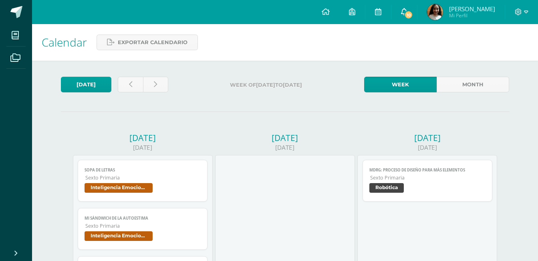
click at [413, 13] on span "10" at bounding box center [408, 14] width 9 height 9
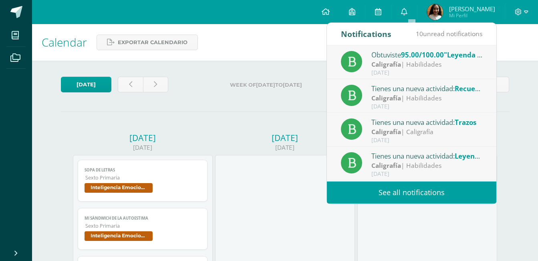
click at [392, 185] on link "See all notifications" at bounding box center [412, 192] width 170 height 22
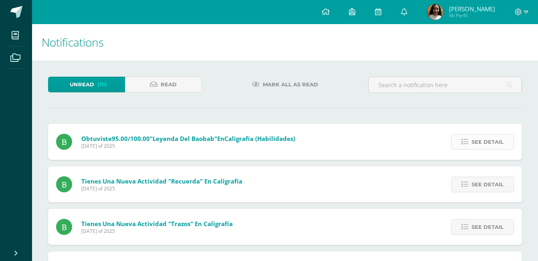
click at [487, 147] on span "See detail" at bounding box center [488, 141] width 32 height 15
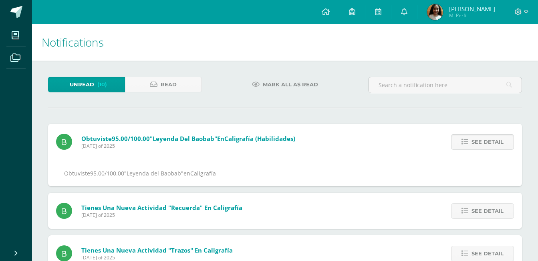
click at [487, 147] on span "See detail" at bounding box center [488, 141] width 32 height 15
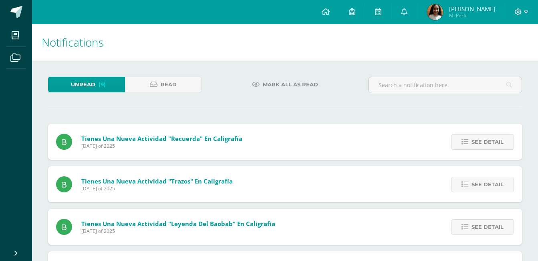
click at [487, 147] on span "See detail" at bounding box center [488, 141] width 32 height 15
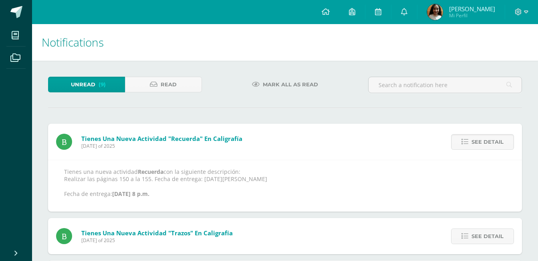
click at [487, 147] on span "See detail" at bounding box center [488, 141] width 32 height 15
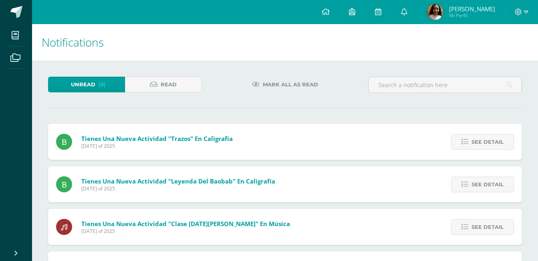
click at [487, 147] on span "See detail" at bounding box center [488, 141] width 32 height 15
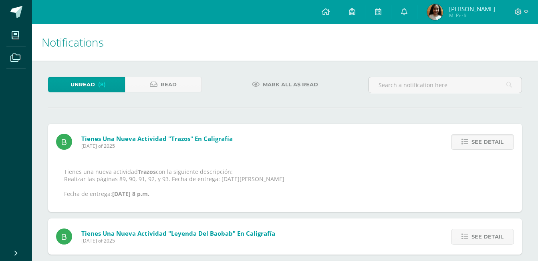
click at [487, 147] on span "See detail" at bounding box center [488, 141] width 32 height 15
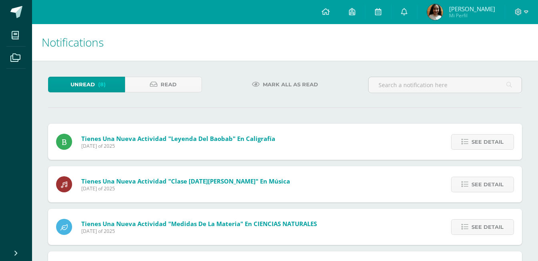
click at [487, 147] on span "See detail" at bounding box center [488, 141] width 32 height 15
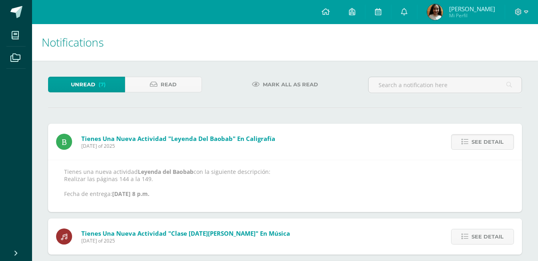
click at [487, 147] on span "See detail" at bounding box center [488, 141] width 32 height 15
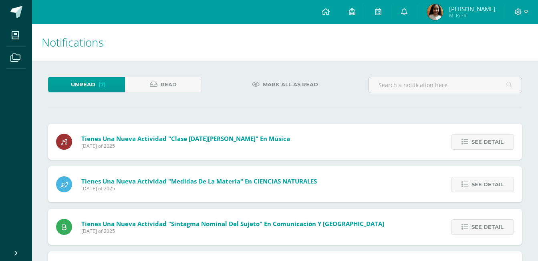
click at [487, 147] on span "See detail" at bounding box center [488, 141] width 32 height 15
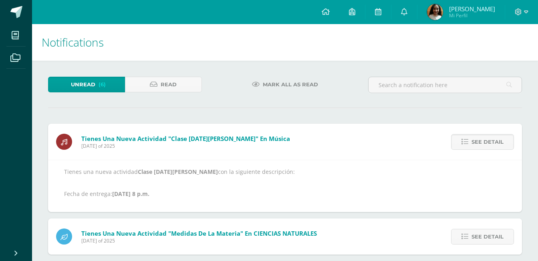
click at [487, 147] on span "See detail" at bounding box center [488, 141] width 32 height 15
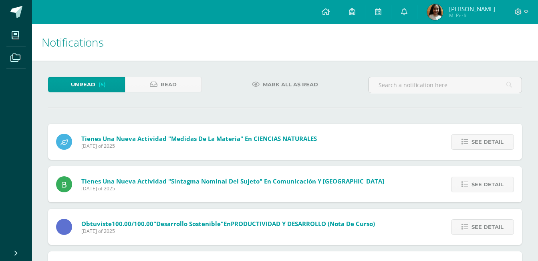
click at [487, 147] on span "See detail" at bounding box center [488, 141] width 32 height 15
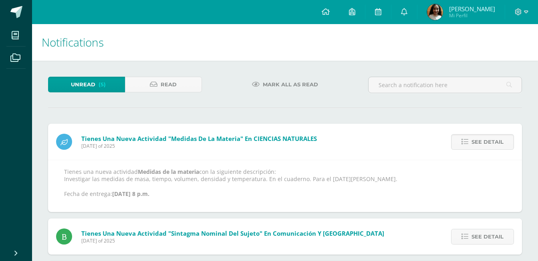
click at [487, 147] on span "See detail" at bounding box center [488, 141] width 32 height 15
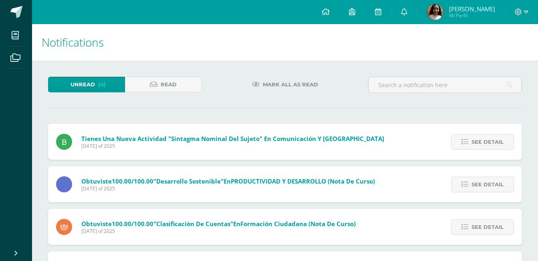
click at [487, 147] on span "See detail" at bounding box center [488, 141] width 32 height 15
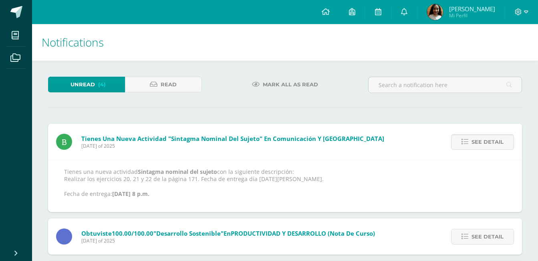
click at [487, 147] on span "See detail" at bounding box center [488, 141] width 32 height 15
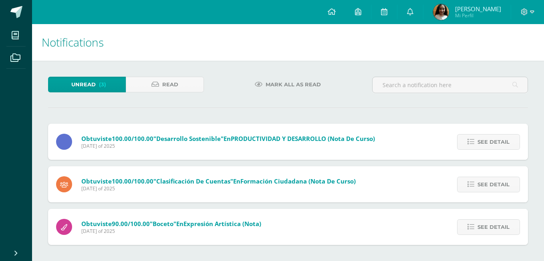
click at [487, 147] on span "See detail" at bounding box center [494, 141] width 32 height 15
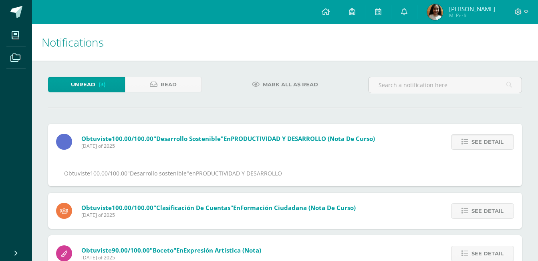
click at [487, 147] on span "See detail" at bounding box center [488, 141] width 32 height 15
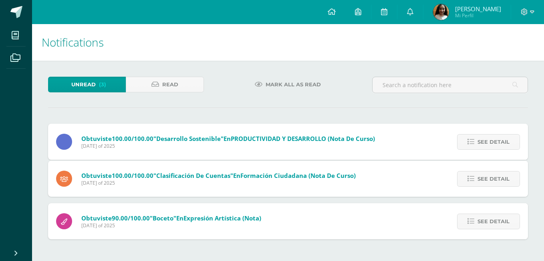
click at [487, 171] on span "See detail" at bounding box center [494, 178] width 32 height 15
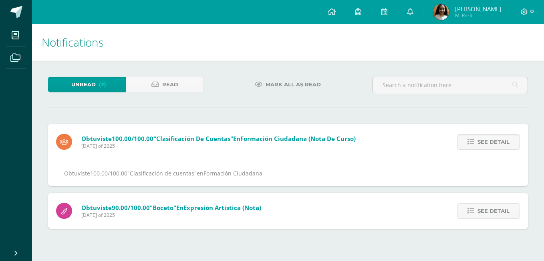
click at [487, 147] on span "See detail" at bounding box center [494, 141] width 32 height 15
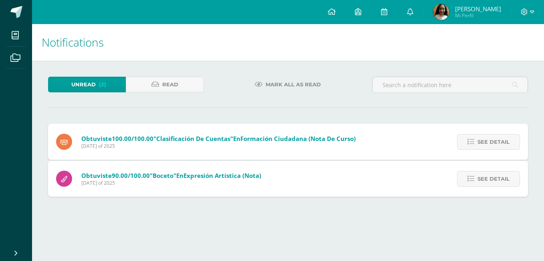
click at [487, 147] on div "Obtuviste 100.00/100.00 "Clasificación de cuentas" en Formación Ciudadana (Nota…" at bounding box center [288, 159] width 480 height 73
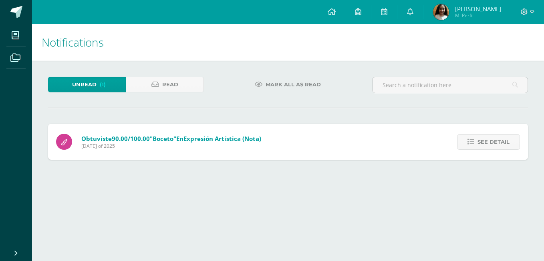
click at [487, 147] on span "See detail" at bounding box center [494, 141] width 32 height 15
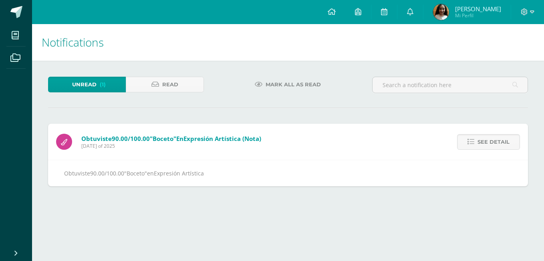
click at [487, 147] on span "See detail" at bounding box center [494, 141] width 32 height 15
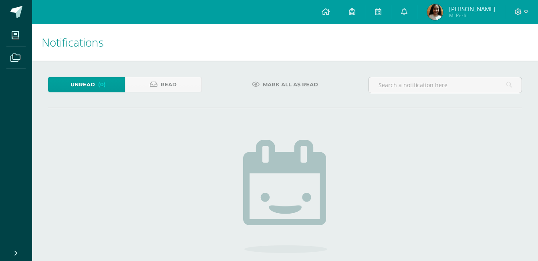
click at [88, 81] on span "Unread" at bounding box center [83, 84] width 24 height 15
click at [391, 18] on link at bounding box center [379, 12] width 26 height 24
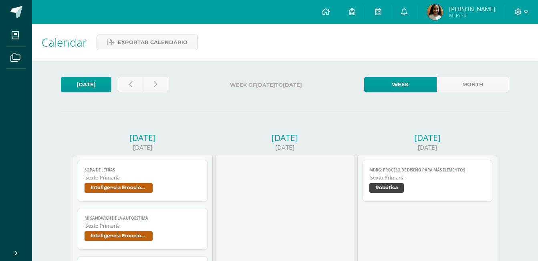
click at [284, 93] on div "Week of 4 of August to 9 of August" at bounding box center [267, 87] width 190 height 20
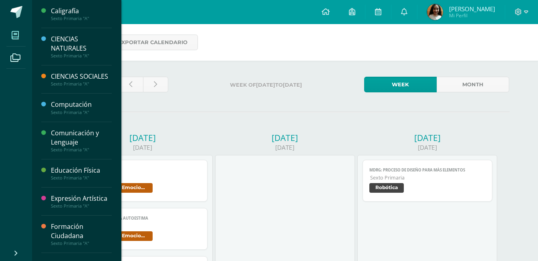
click at [12, 32] on icon at bounding box center [15, 35] width 7 height 8
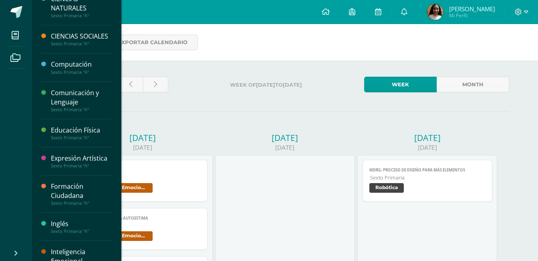
click at [78, 189] on div "Formación Ciudadana Sexto Primaria "A"" at bounding box center [76, 193] width 71 height 37
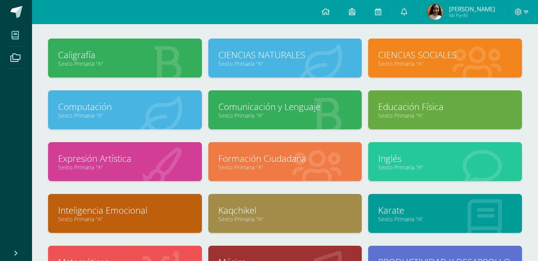
scroll to position [40, 0]
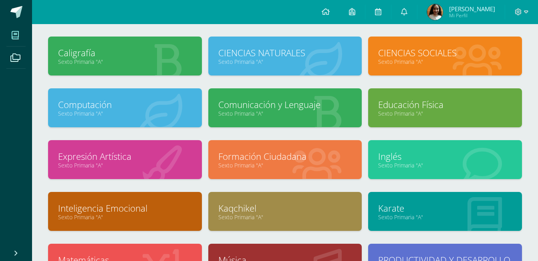
click at [269, 162] on link "Formación Ciudadana" at bounding box center [285, 156] width 134 height 12
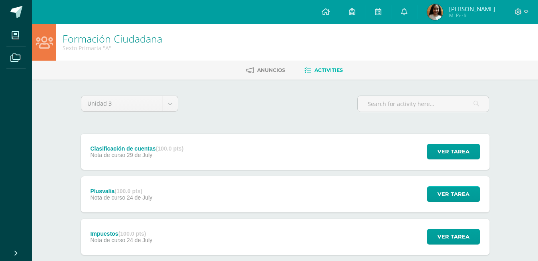
click at [304, 149] on div "Clasificación de cuentas (100.0 pts) Nota de curso [DATE] Ver tarea Clasificaci…" at bounding box center [285, 151] width 409 height 36
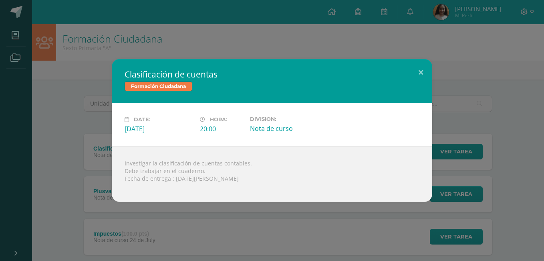
click at [377, 37] on div "Clasificación de cuentas Formación Ciudadana Date: Tuesday 29 de July Hora: 20:…" at bounding box center [272, 130] width 544 height 261
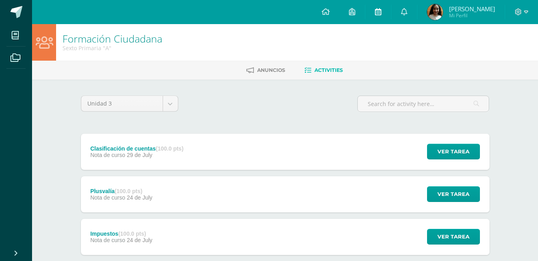
click at [391, 10] on link at bounding box center [379, 12] width 26 height 24
